Goal: Download file/media

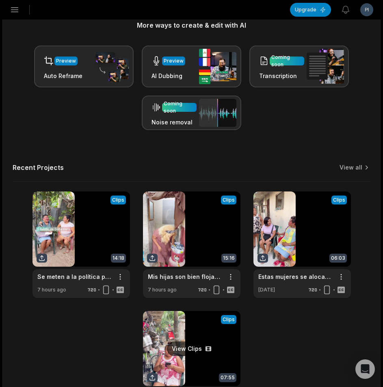
scroll to position [235, 0]
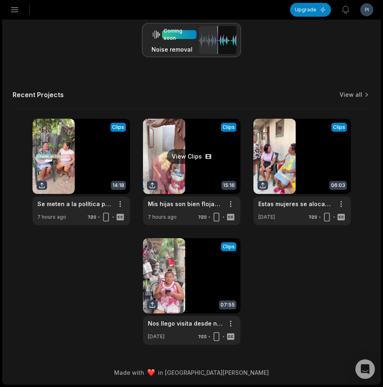
click at [166, 171] on link at bounding box center [192, 172] width 98 height 106
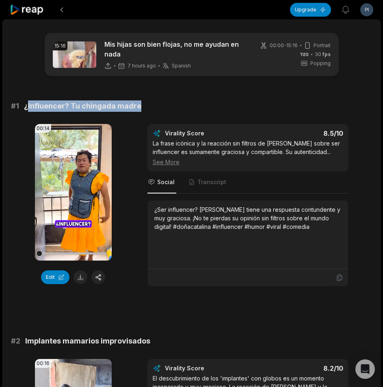
drag, startPoint x: 28, startPoint y: 105, endPoint x: 141, endPoint y: 106, distance: 112.5
click at [141, 106] on div "# 1 ¿Influencer? Tu chingada madre" at bounding box center [191, 105] width 361 height 11
copy span "Influencer? Tu chingada madre"
click at [81, 278] on button at bounding box center [81, 277] width 14 height 14
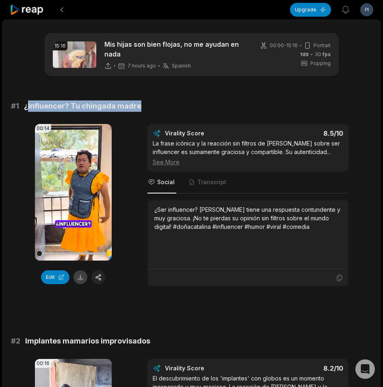
click at [78, 275] on button at bounding box center [81, 277] width 14 height 14
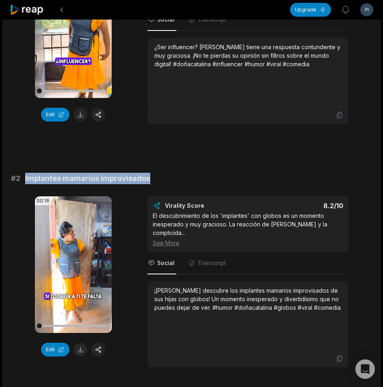
drag, startPoint x: 25, startPoint y: 178, endPoint x: 150, endPoint y: 182, distance: 125.2
click at [150, 182] on div "# 2 Implantes mamarios improvisados" at bounding box center [191, 178] width 361 height 11
copy span "Implantes mamarios improvisados"
click at [80, 351] on button at bounding box center [81, 349] width 14 height 14
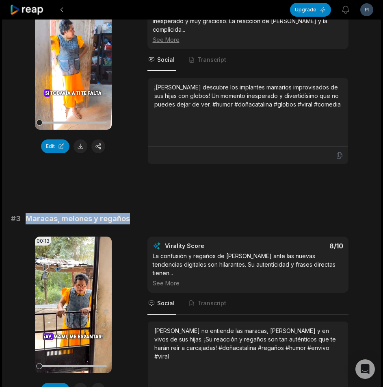
drag, startPoint x: 25, startPoint y: 219, endPoint x: 131, endPoint y: 219, distance: 106.4
click at [131, 219] on div "# 3 Maracas, melones y regaños" at bounding box center [191, 218] width 361 height 11
copy span "Maracas, melones y regaños"
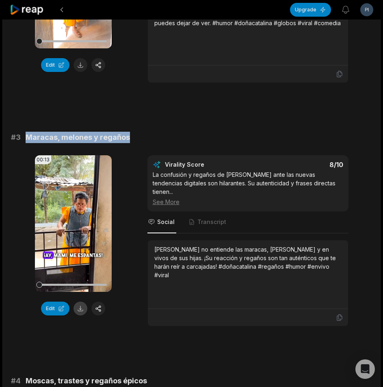
click at [74, 308] on button at bounding box center [81, 308] width 14 height 14
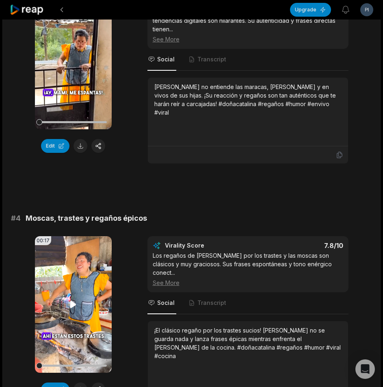
scroll to position [650, 0]
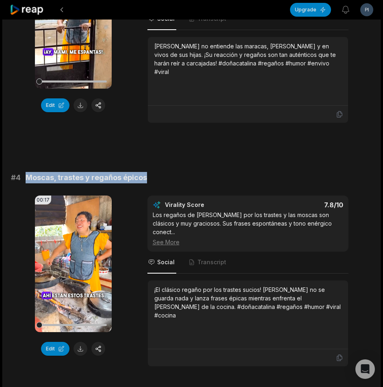
drag, startPoint x: 26, startPoint y: 167, endPoint x: 145, endPoint y: 169, distance: 119.0
click at [145, 172] on div "# 4 Moscas, trastes y regaños épicos" at bounding box center [191, 177] width 361 height 11
copy span "Moscas, trastes y regaños épicos"
click at [82, 342] on button at bounding box center [81, 349] width 14 height 14
